Goal: Information Seeking & Learning: Learn about a topic

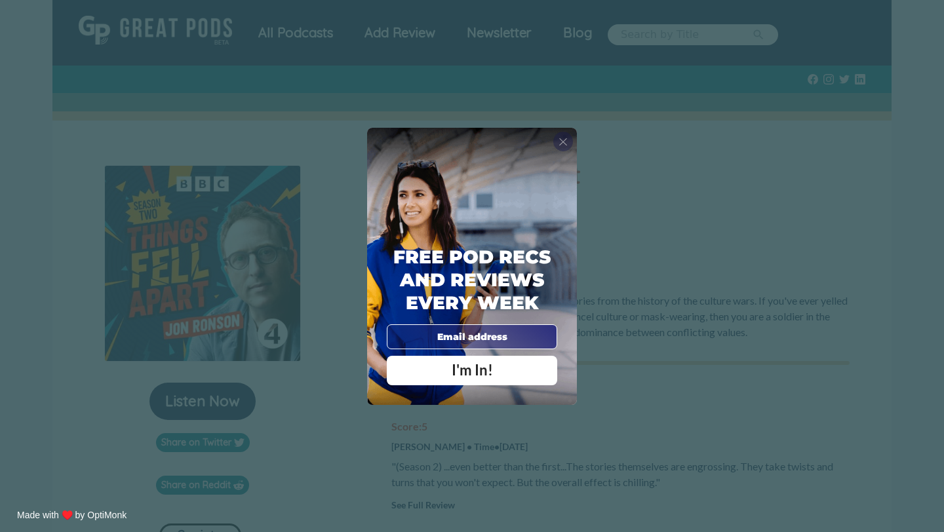
click at [565, 142] on span "X" at bounding box center [562, 141] width 9 height 13
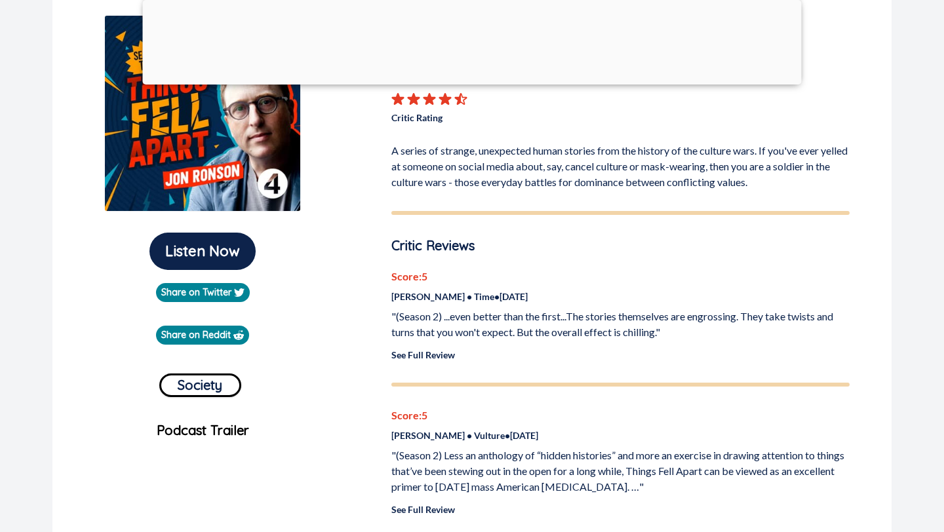
scroll to position [279, 0]
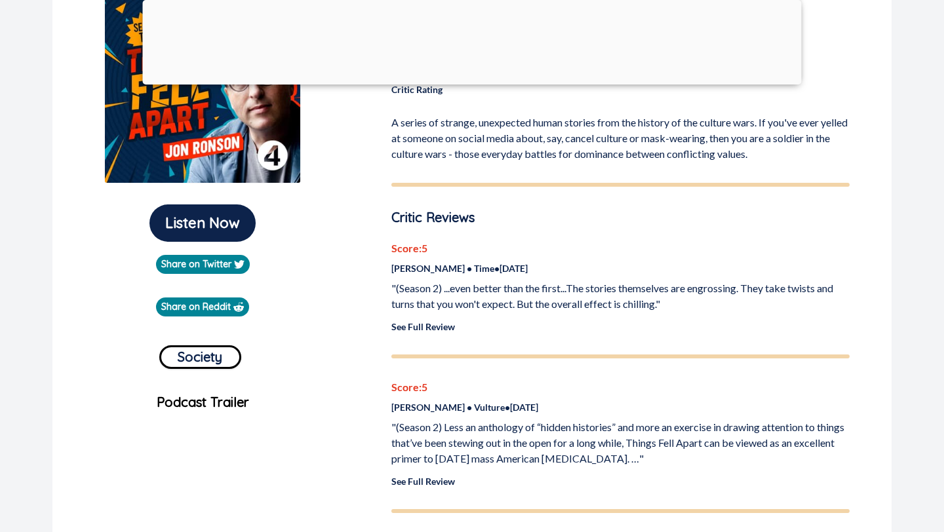
click at [441, 328] on link "See Full Review" at bounding box center [423, 326] width 64 height 11
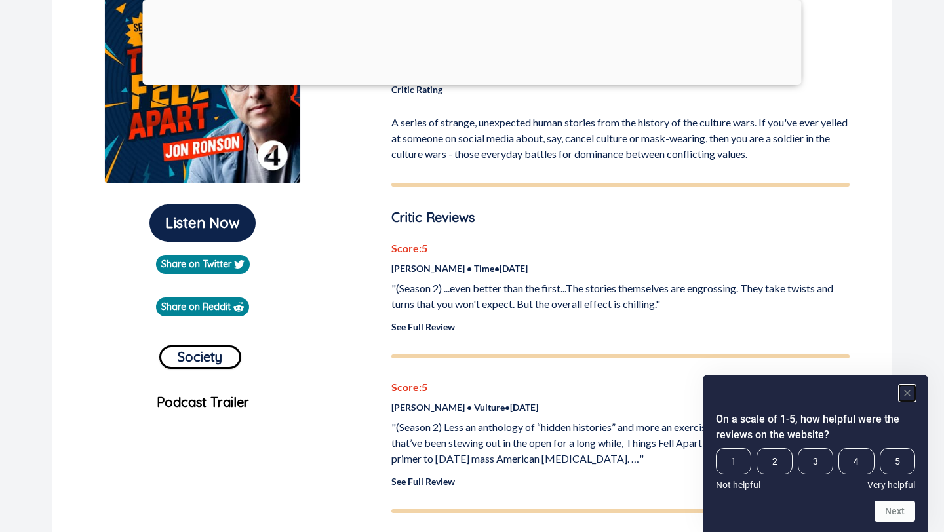
click at [910, 393] on rect "Hide survey" at bounding box center [907, 393] width 16 height 16
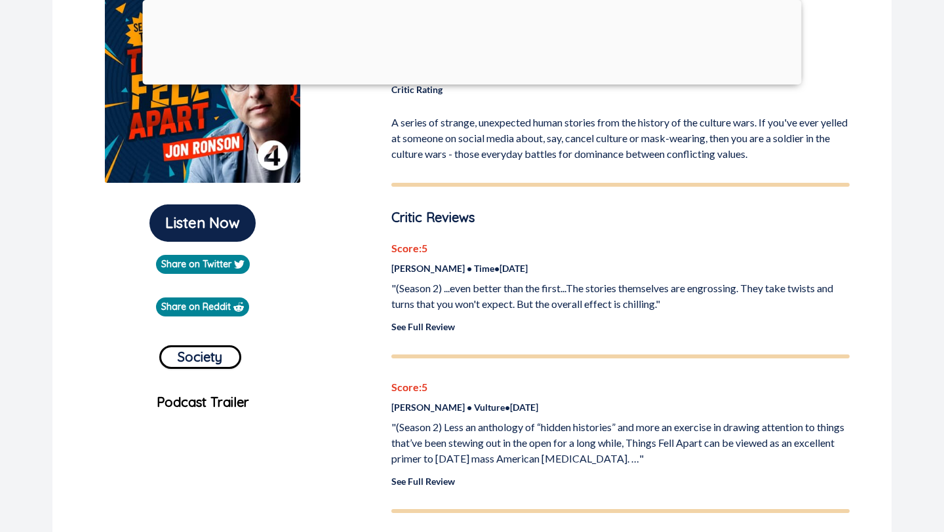
click at [437, 480] on link "See Full Review" at bounding box center [423, 481] width 64 height 11
click at [425, 326] on link "See Full Review" at bounding box center [423, 326] width 64 height 11
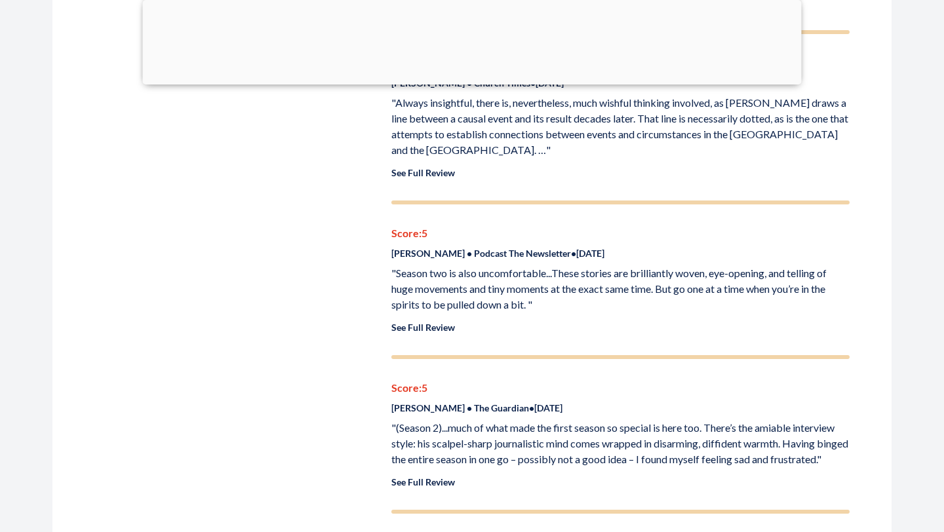
scroll to position [1065, 0]
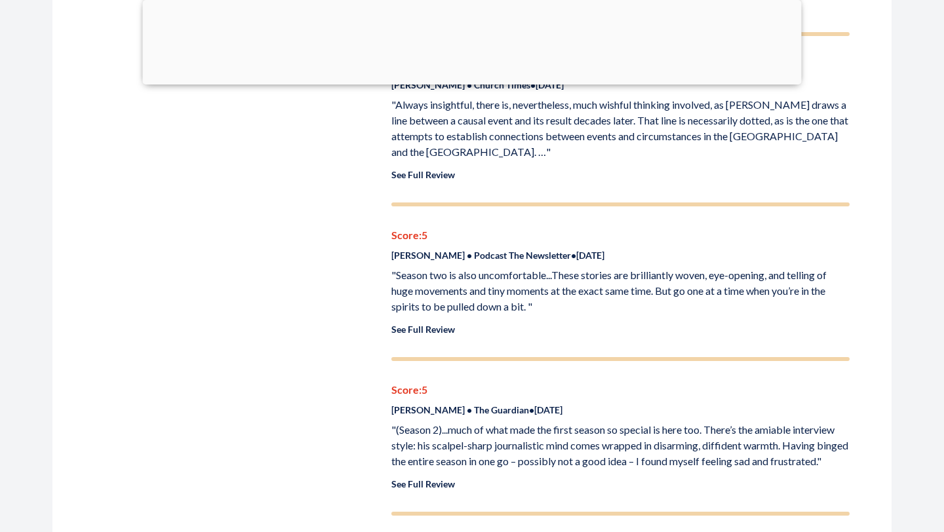
click at [416, 478] on link "See Full Review" at bounding box center [423, 483] width 64 height 11
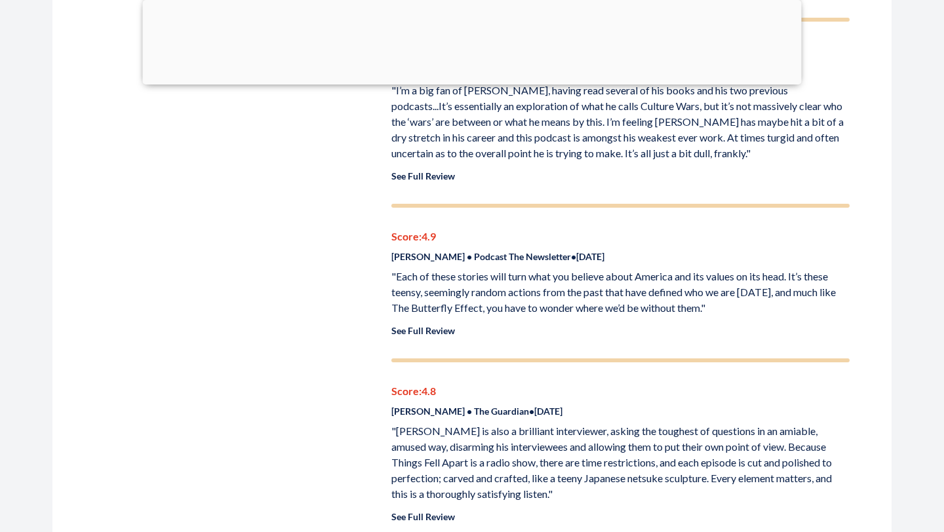
scroll to position [2274, 0]
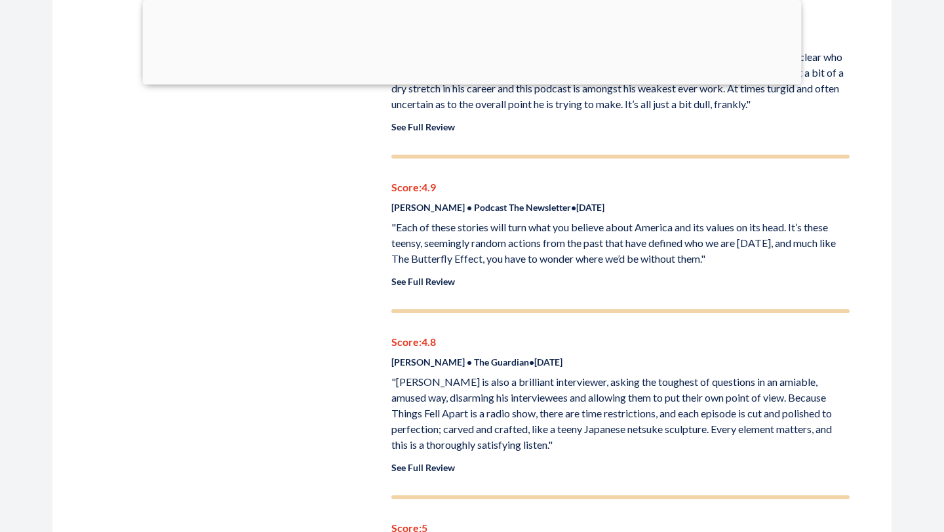
click at [441, 275] on p "See Full Review" at bounding box center [620, 282] width 458 height 14
click at [420, 276] on link "See Full Review" at bounding box center [423, 281] width 64 height 11
